Goal: Task Accomplishment & Management: Use online tool/utility

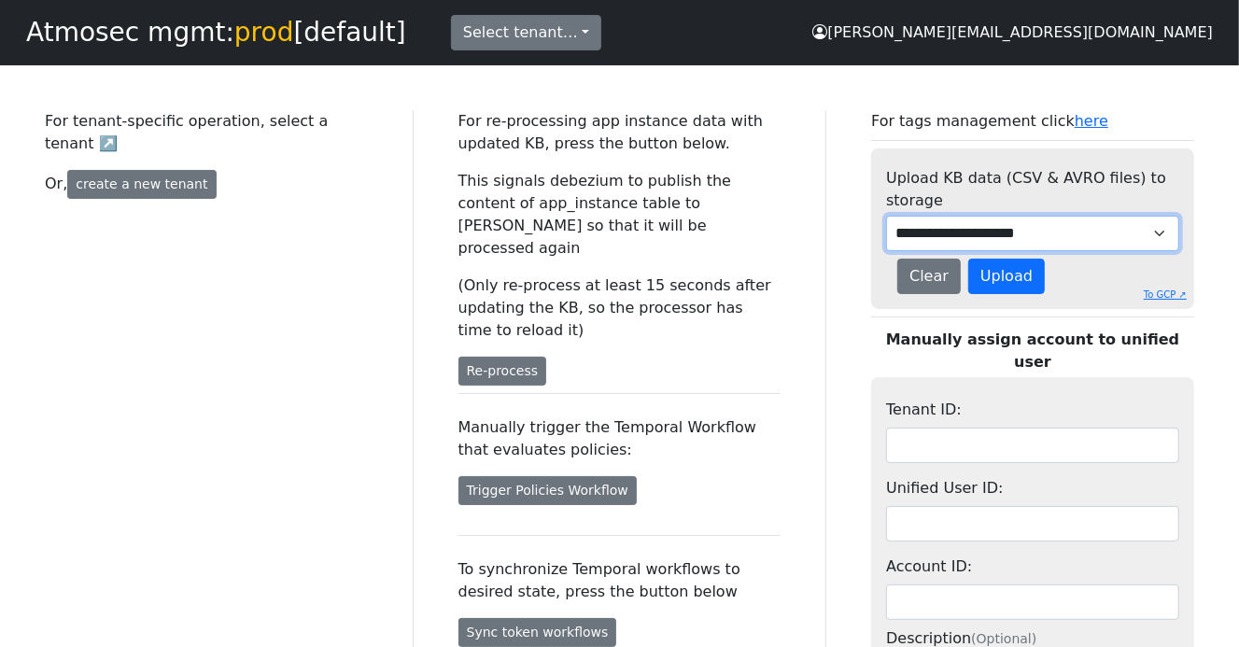
click at [947, 227] on select "**********" at bounding box center [1032, 233] width 293 height 35
select select "**********"
click at [886, 216] on select "**********" at bounding box center [1032, 233] width 293 height 35
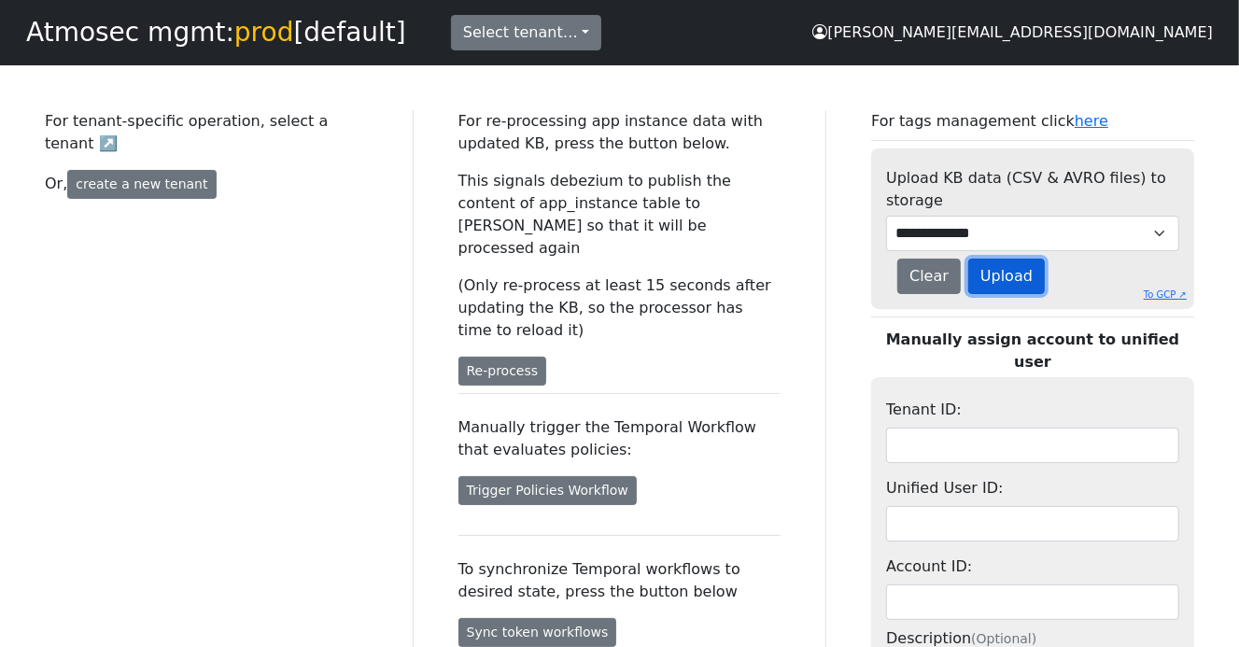
click at [983, 283] on button "Upload" at bounding box center [1006, 276] width 77 height 35
